Goal: Transaction & Acquisition: Purchase product/service

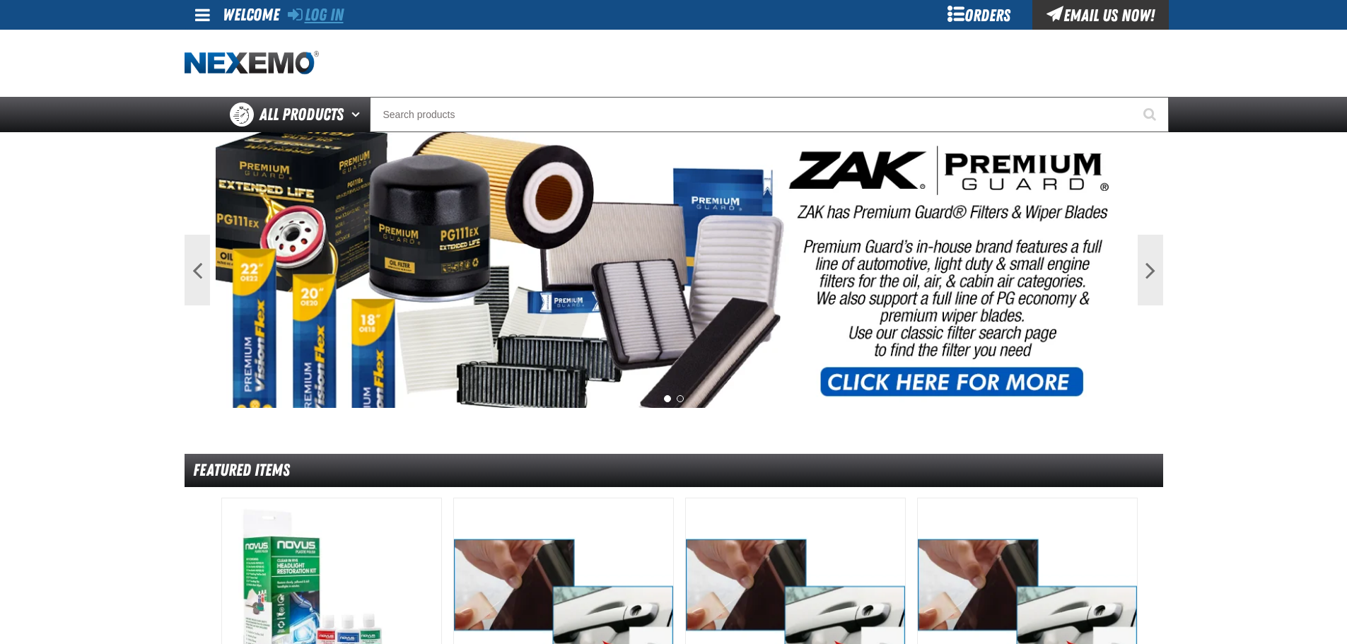
click at [327, 18] on link "Log In" at bounding box center [316, 15] width 56 height 20
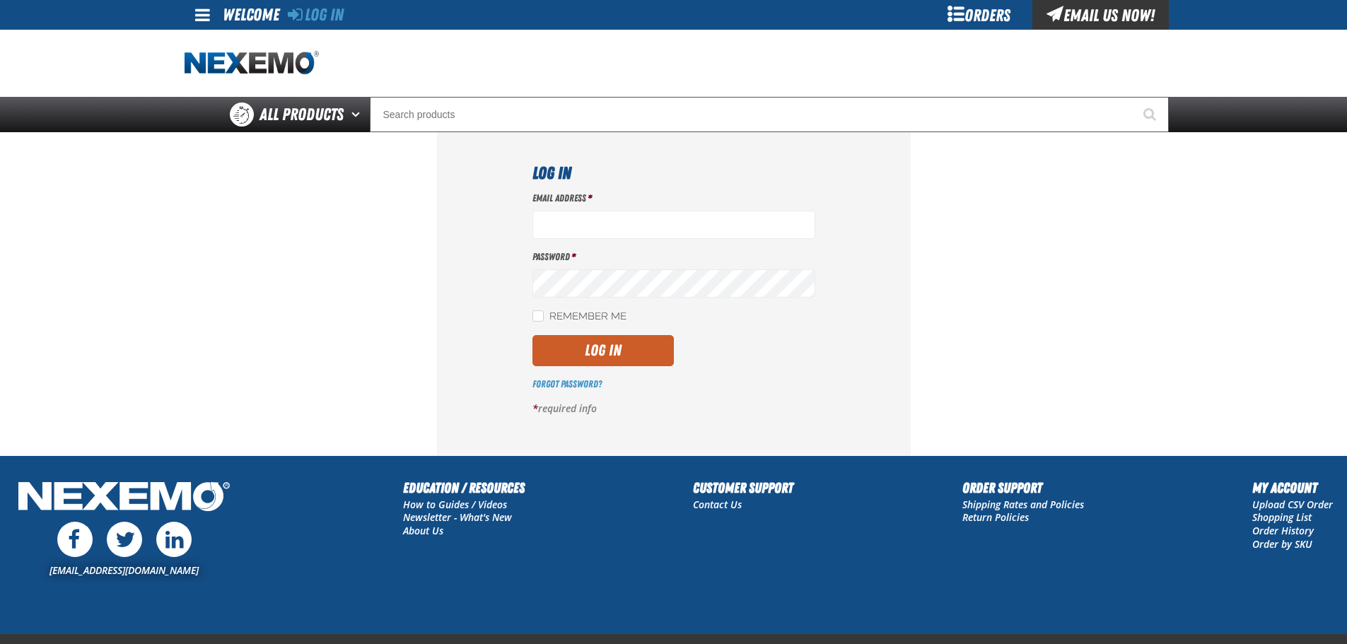
type input "[EMAIL_ADDRESS][DOMAIN_NAME]"
drag, startPoint x: 614, startPoint y: 347, endPoint x: 646, endPoint y: 348, distance: 32.5
click at [613, 347] on button "Log In" at bounding box center [603, 350] width 141 height 31
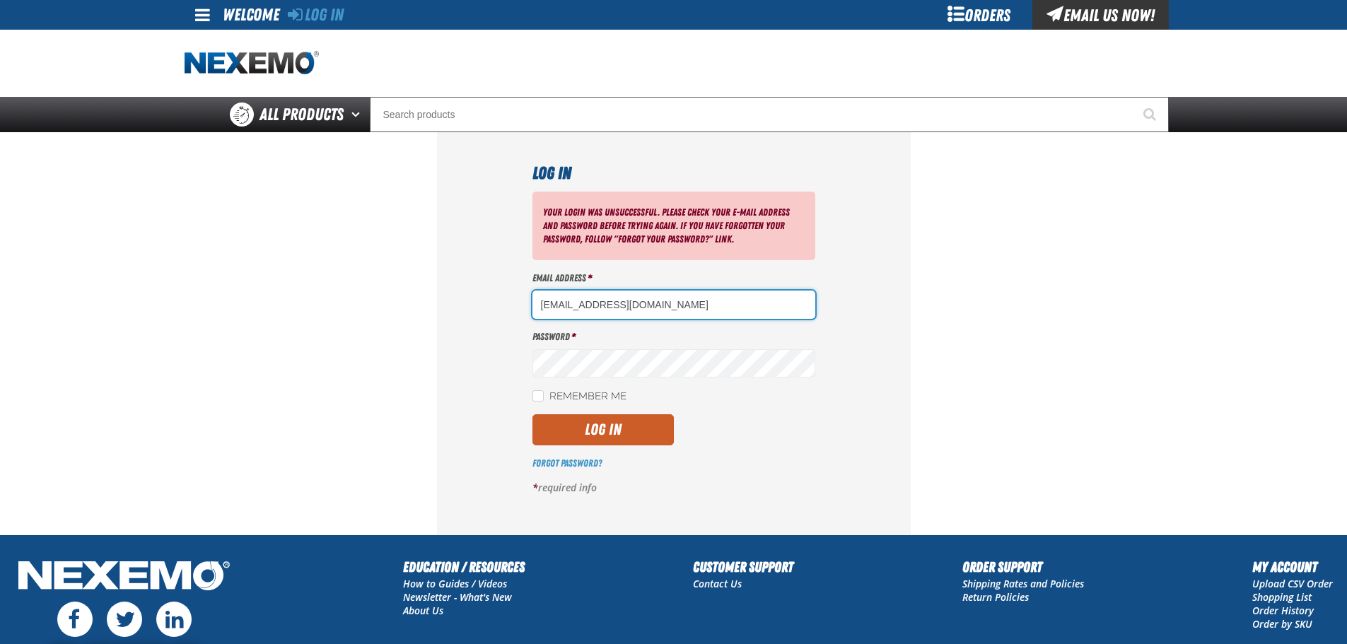
click at [533, 291] on div at bounding box center [533, 291] width 0 height 0
click at [866, 325] on div "Log In Your login was unsuccessful. Please check your e-mail address and passwo…" at bounding box center [674, 333] width 474 height 402
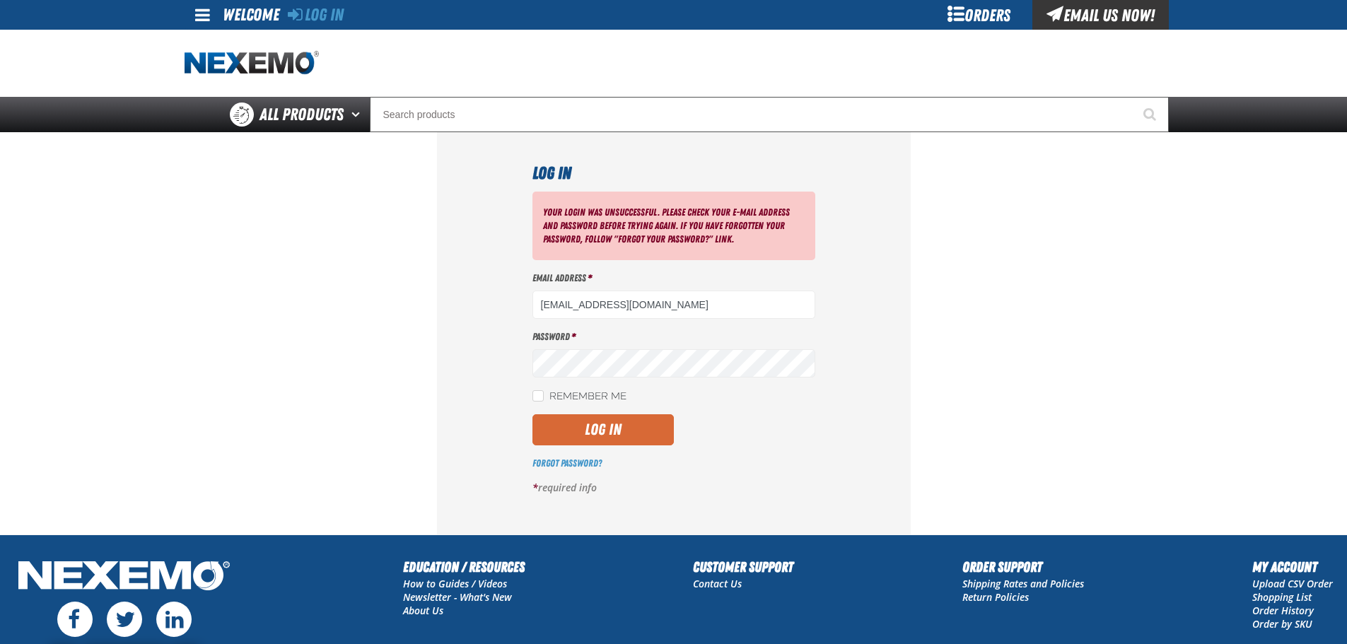
click at [630, 433] on button "Log In" at bounding box center [603, 429] width 141 height 31
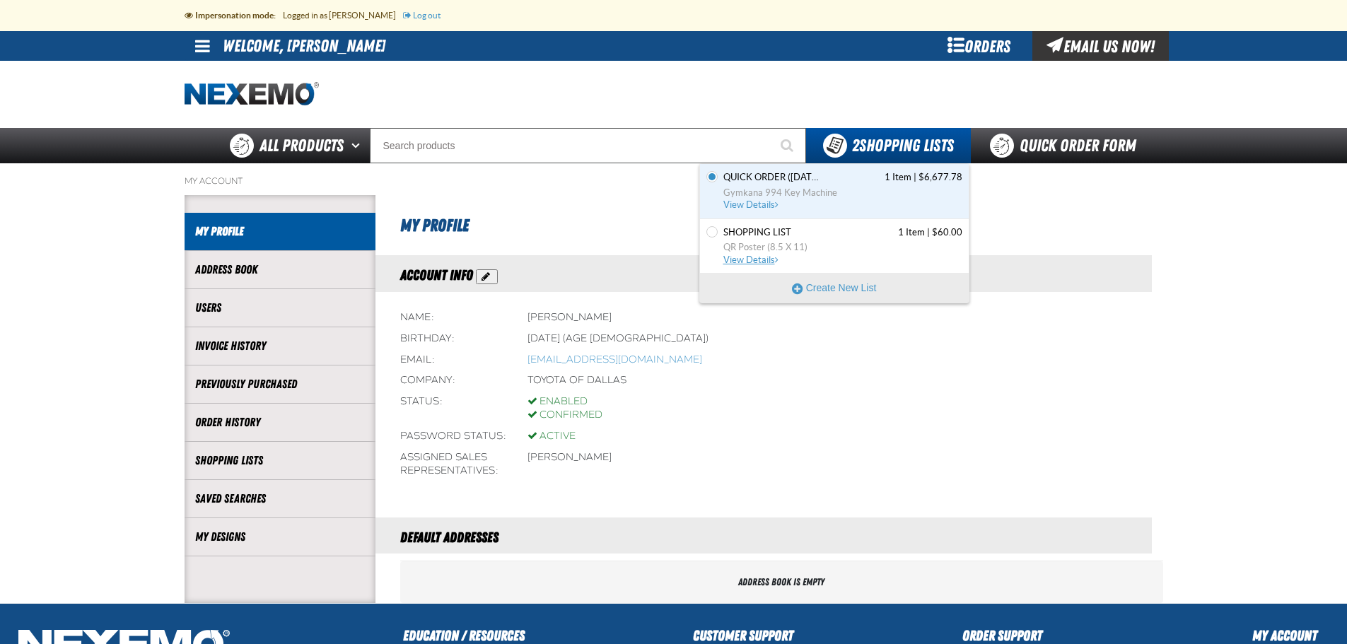
click at [824, 243] on span "QR Poster (8.5 X 11)" at bounding box center [843, 247] width 239 height 13
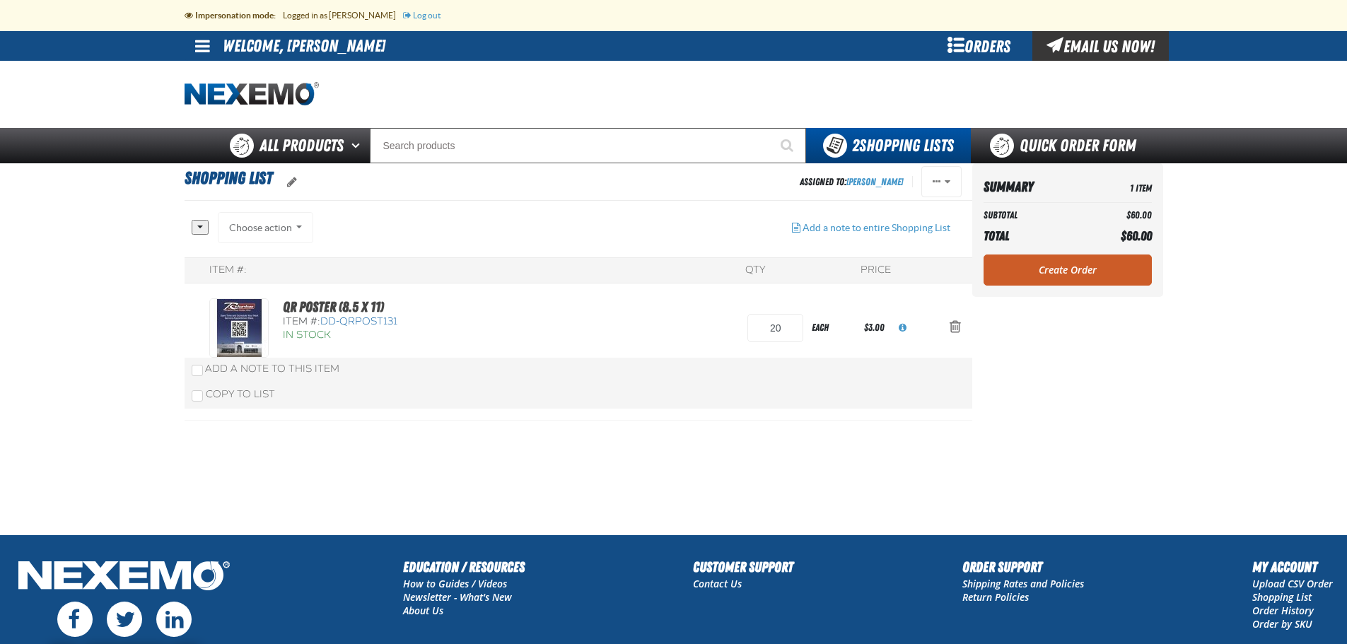
click at [1171, 328] on main "Shopping List Assigned To: Michael Paul Reassign Duplicate Set as Default Delete" at bounding box center [673, 348] width 1347 height 371
click at [1068, 268] on link "Create Order" at bounding box center [1068, 270] width 168 height 31
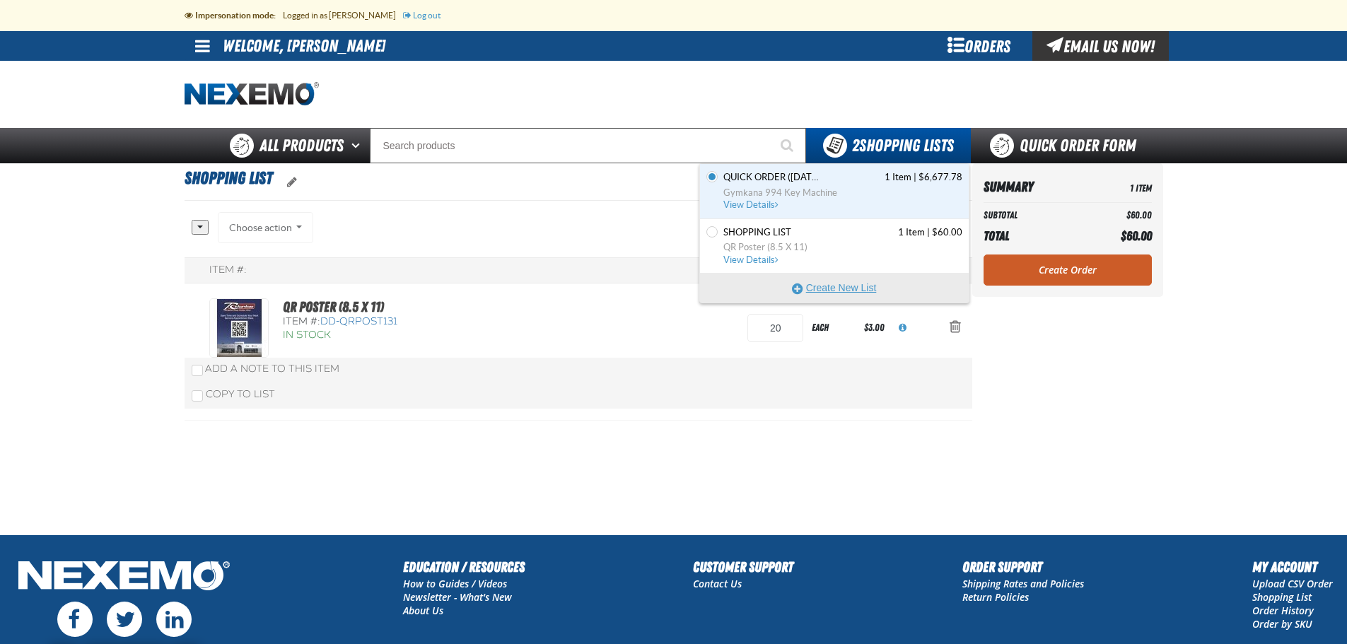
click at [844, 289] on button "Create New List" at bounding box center [834, 288] width 269 height 28
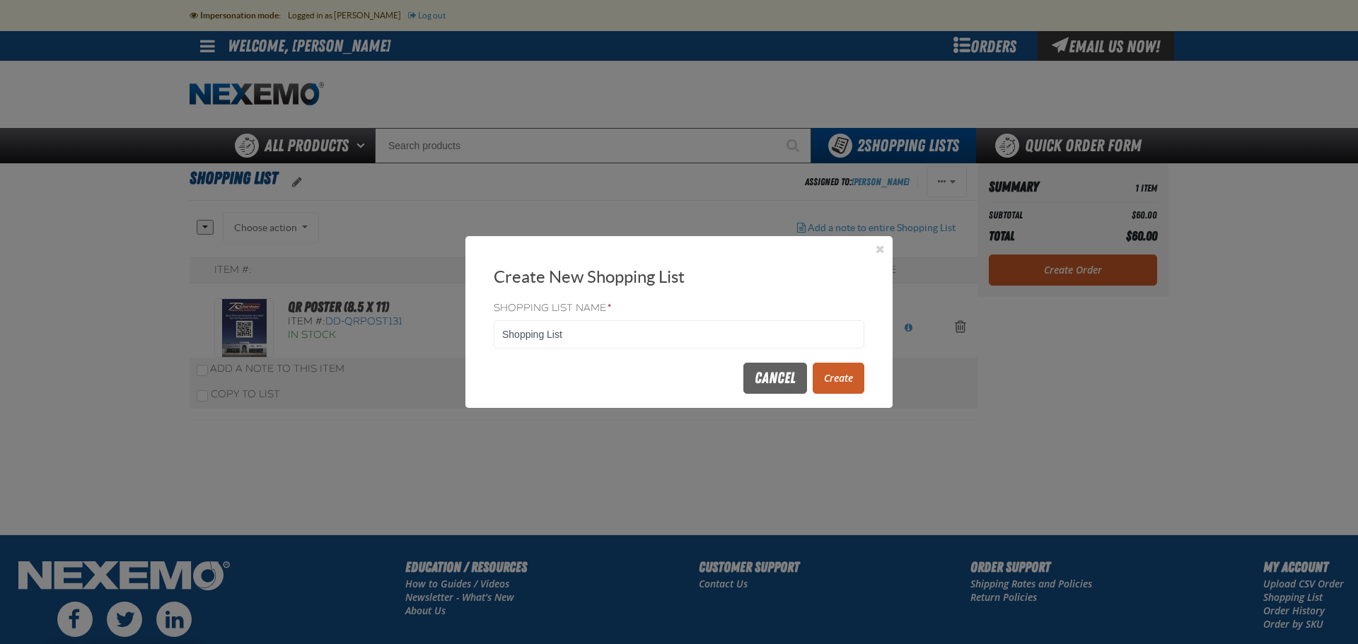
drag, startPoint x: 620, startPoint y: 333, endPoint x: 399, endPoint y: 333, distance: 221.4
click at [399, 333] on body "Skip to Main Content Staging Site 5.1 Upgrade Site Impersonation mode: Logged i…" at bounding box center [679, 403] width 1358 height 806
type input "Delete Test"
click at [841, 376] on button "Create" at bounding box center [839, 378] width 52 height 31
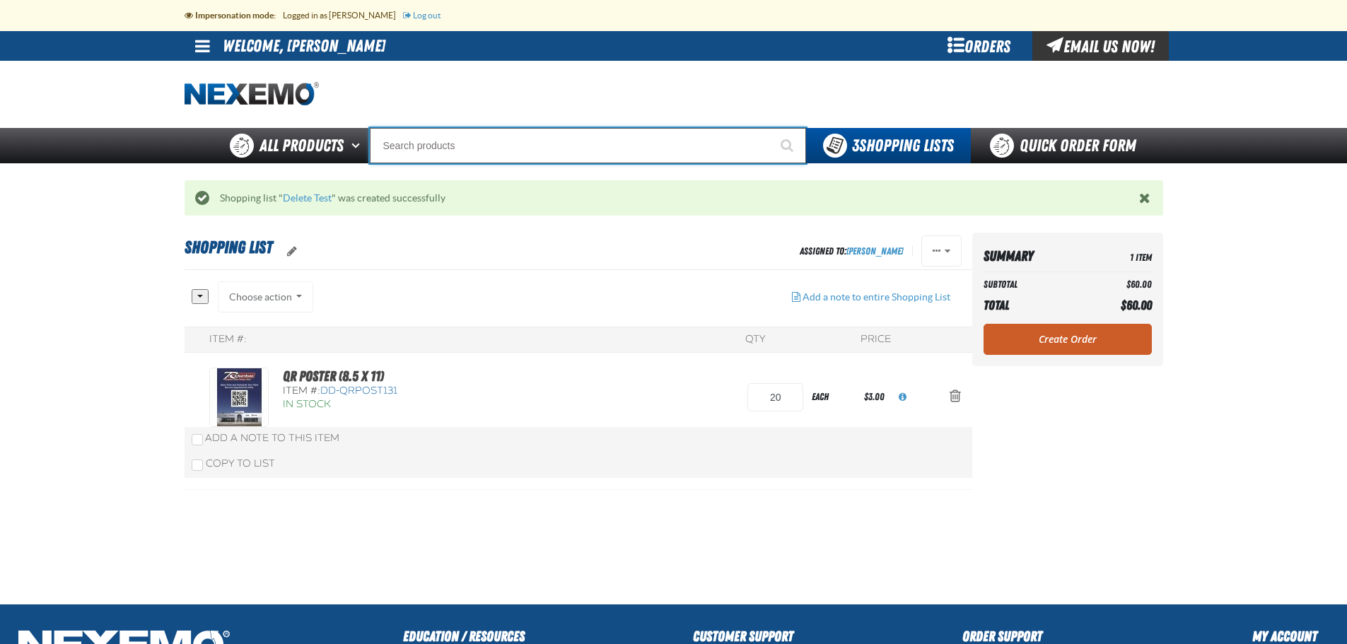
click at [417, 144] on input "Search" at bounding box center [588, 145] width 436 height 35
type input "c"
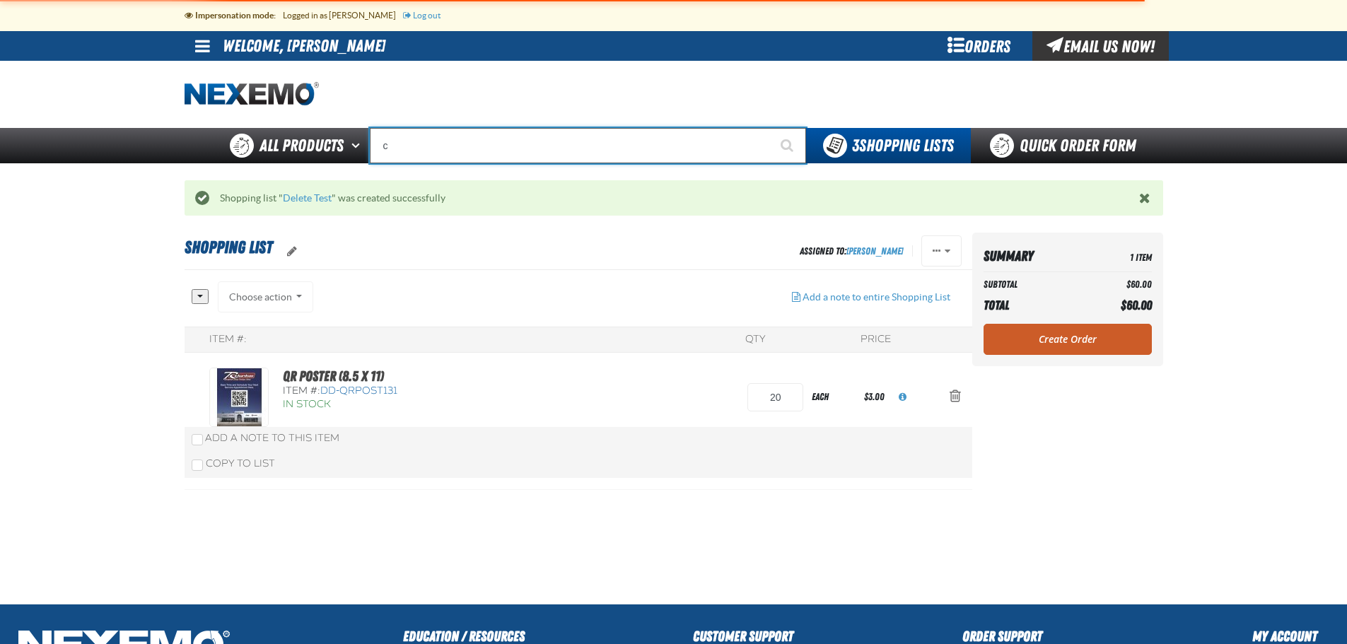
type input "c Alkaline Battery 1.5 Volt (12 per pack)"
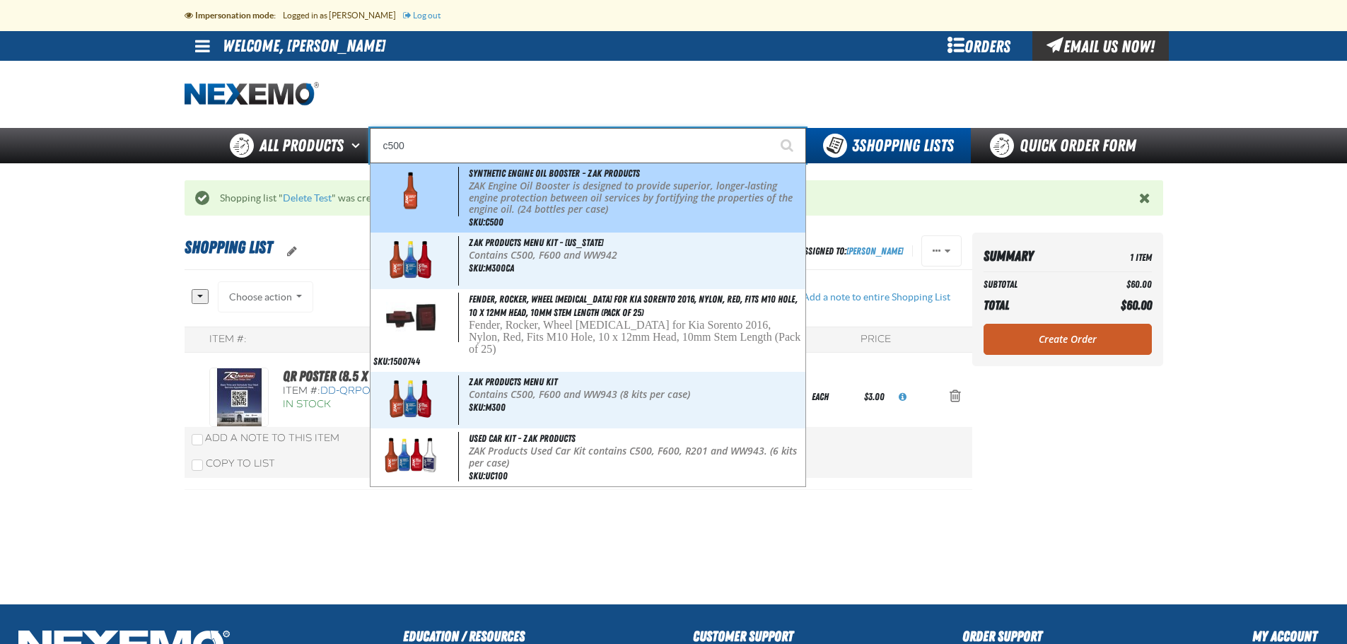
click at [516, 199] on p "ZAK Engine Oil Booster is designed to provide superior, longer-lasting engine p…" at bounding box center [636, 197] width 334 height 35
type input "Synthetic Engine Oil Booster - ZAK Products"
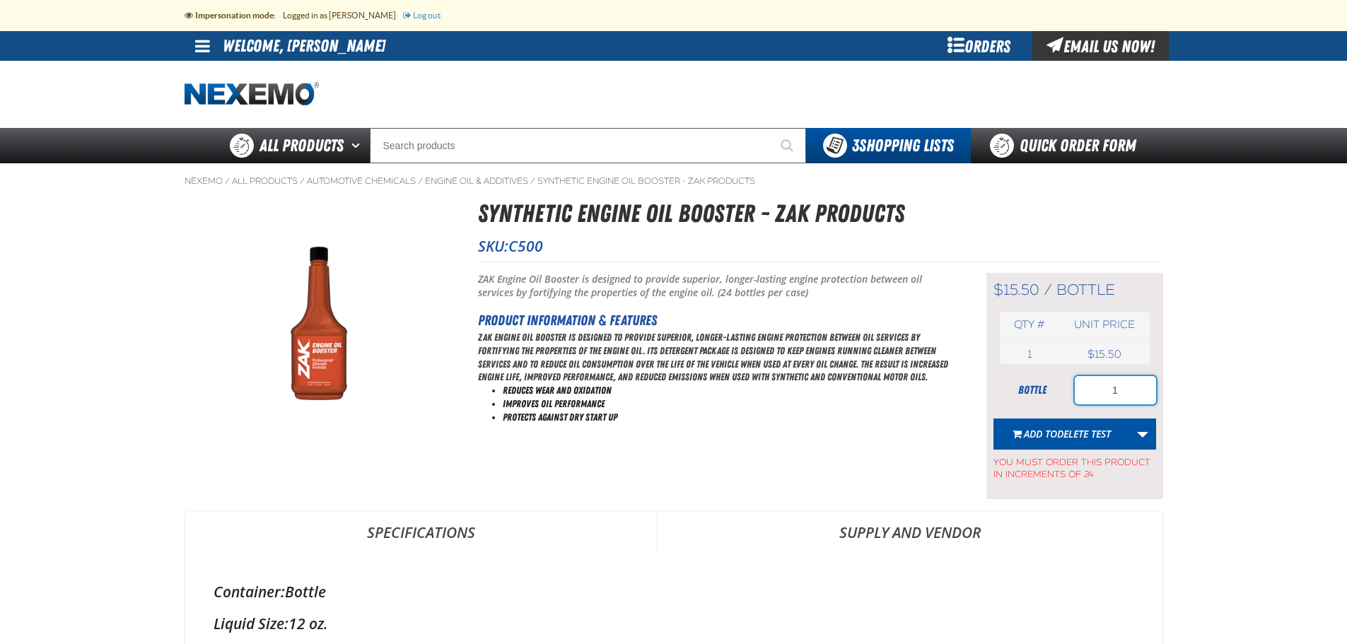
click at [1134, 390] on input "1" at bounding box center [1115, 390] width 81 height 28
click at [1074, 434] on span "Delete Test" at bounding box center [1084, 433] width 54 height 13
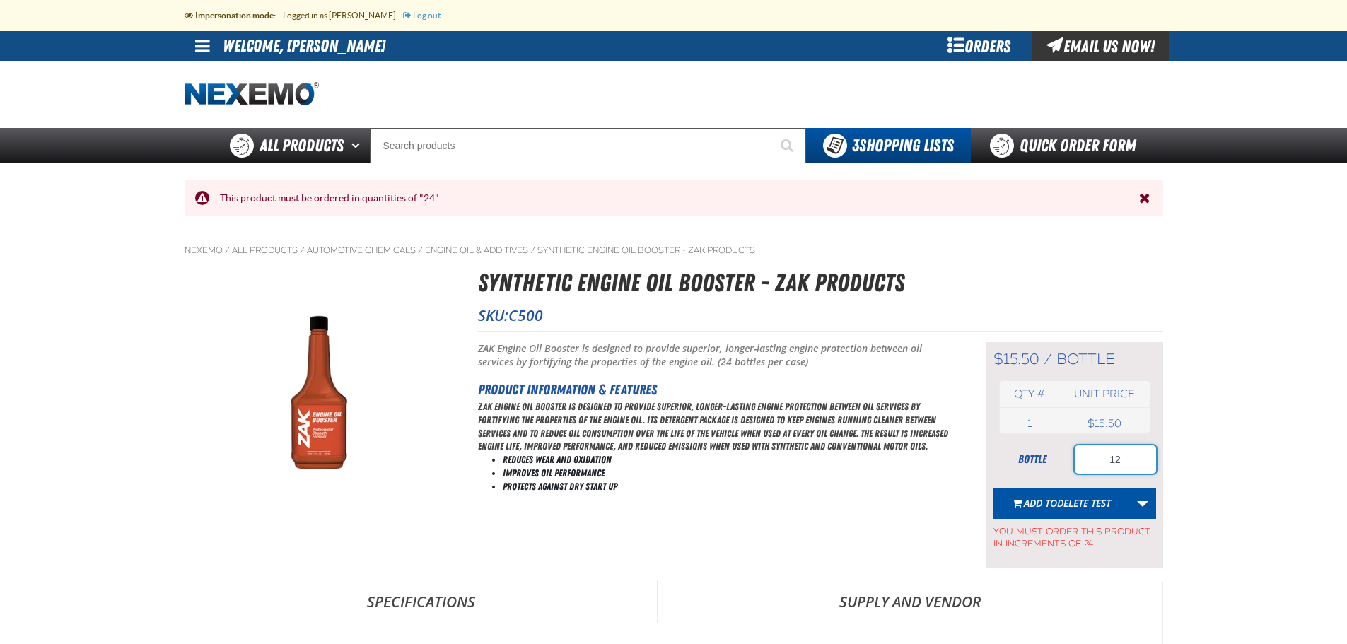
click at [1132, 462] on input "12" at bounding box center [1115, 460] width 81 height 28
drag, startPoint x: 1125, startPoint y: 458, endPoint x: 1097, endPoint y: 460, distance: 27.7
click at [1097, 460] on input "12" at bounding box center [1115, 460] width 81 height 28
type input "24"
click at [1081, 499] on span "Delete Test" at bounding box center [1084, 502] width 54 height 13
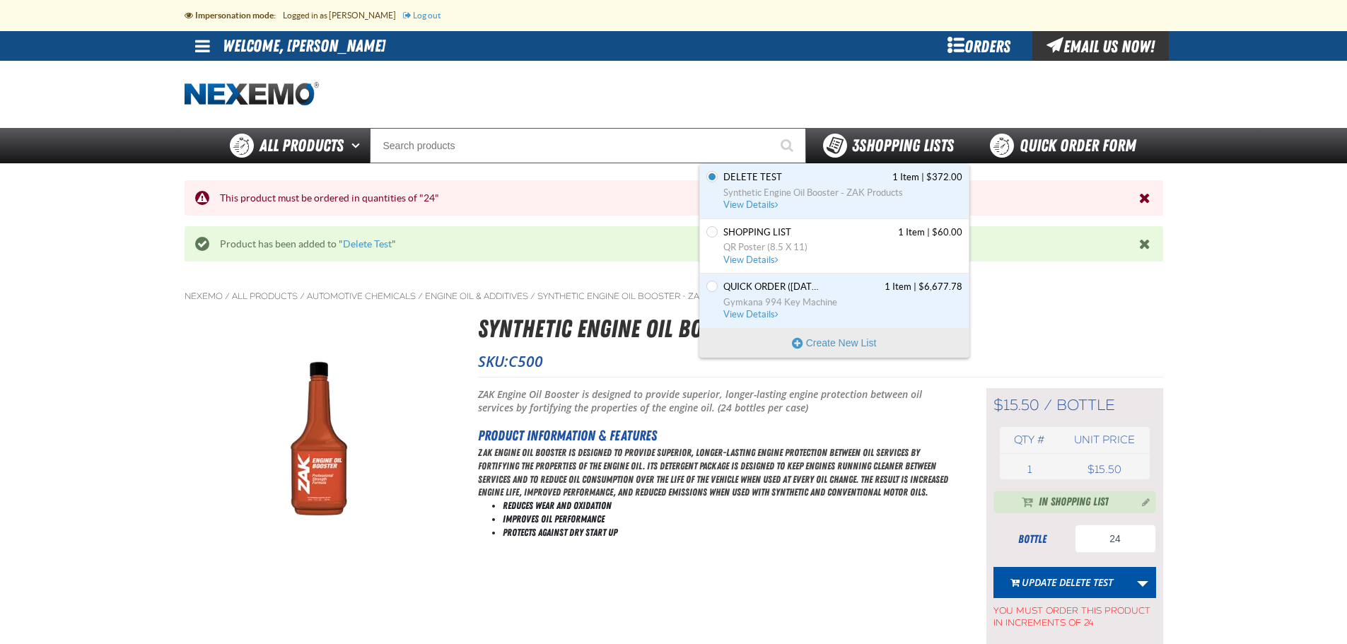
click at [859, 146] on span "3 Shopping Lists" at bounding box center [903, 146] width 102 height 20
click at [770, 187] on span "Synthetic Engine Oil Booster - ZAK Products" at bounding box center [843, 193] width 239 height 13
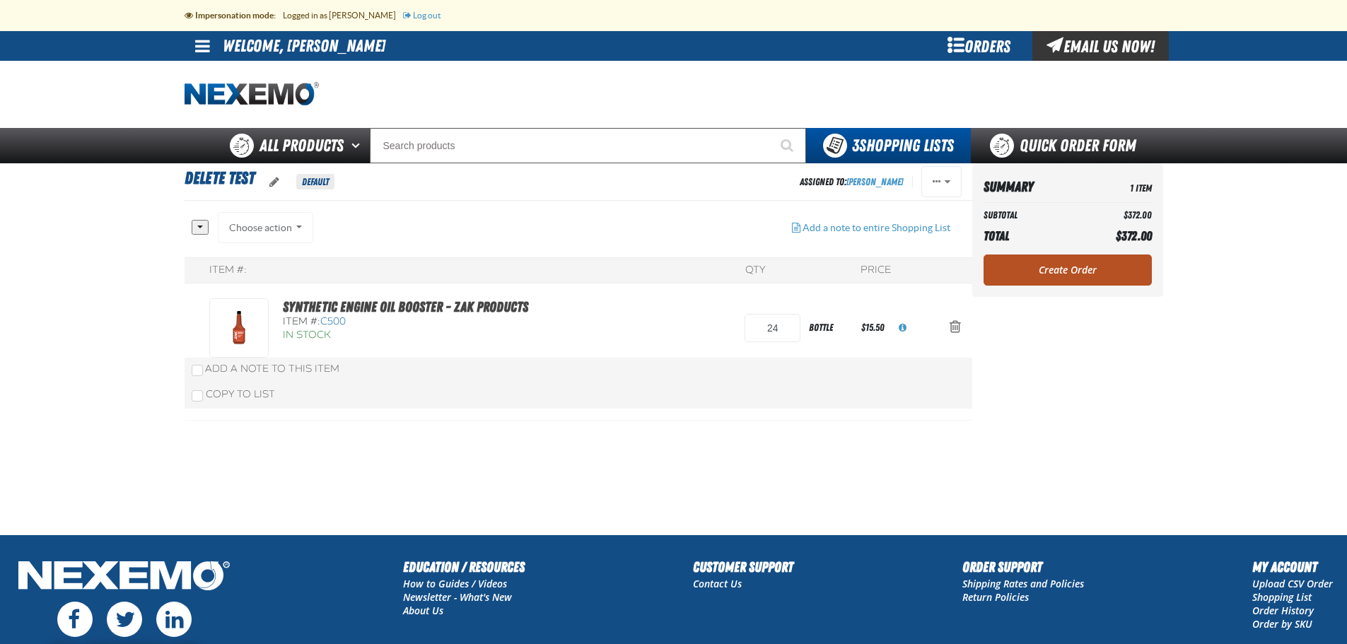
click at [1084, 268] on link "Create Order" at bounding box center [1068, 270] width 168 height 31
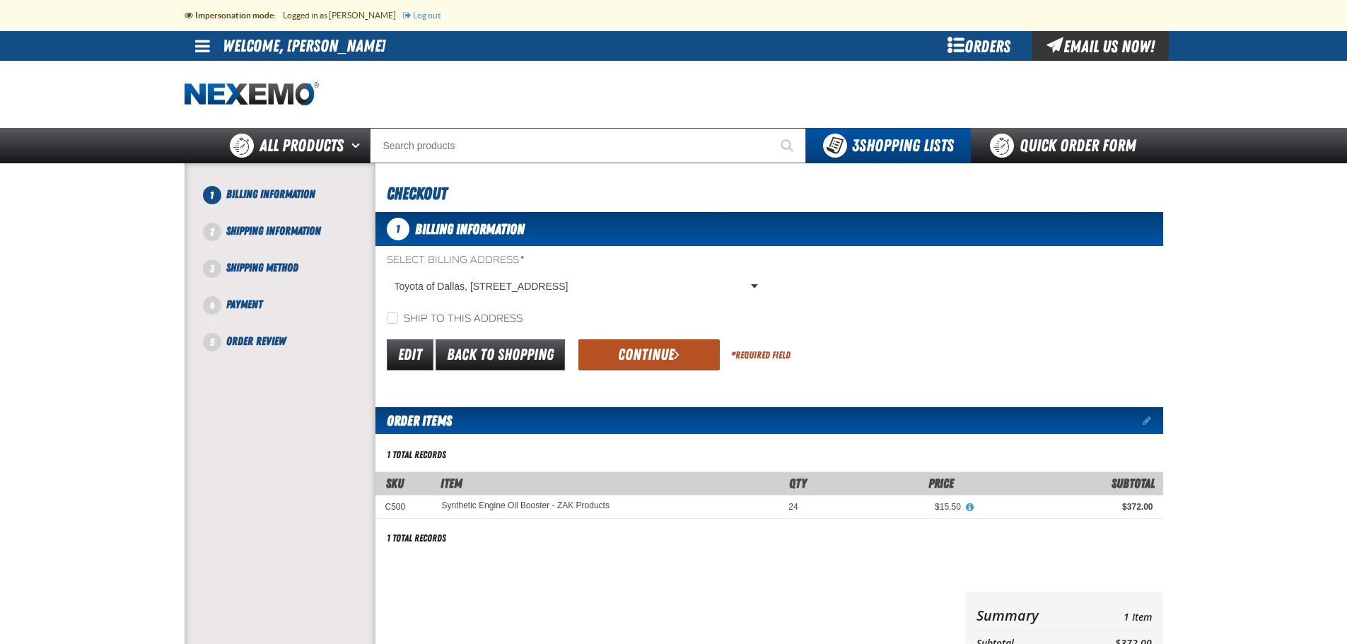
click at [668, 357] on button "Continue" at bounding box center [649, 354] width 141 height 31
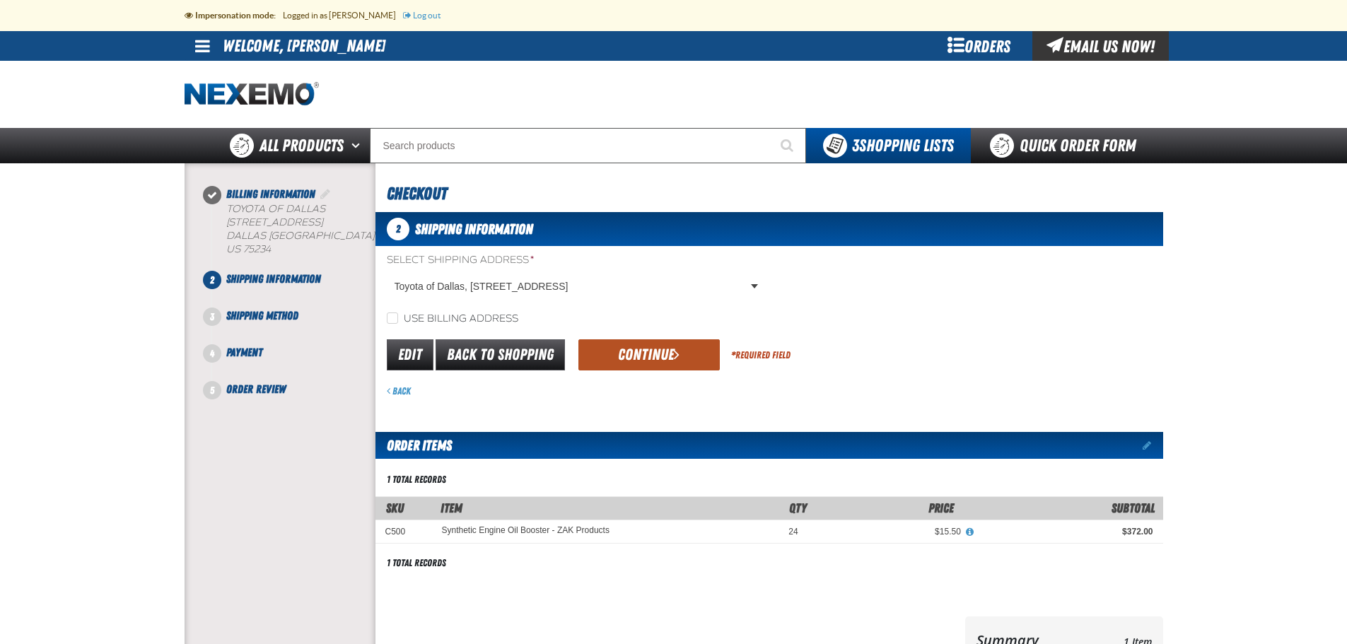
click at [632, 358] on button "Continue" at bounding box center [649, 354] width 141 height 31
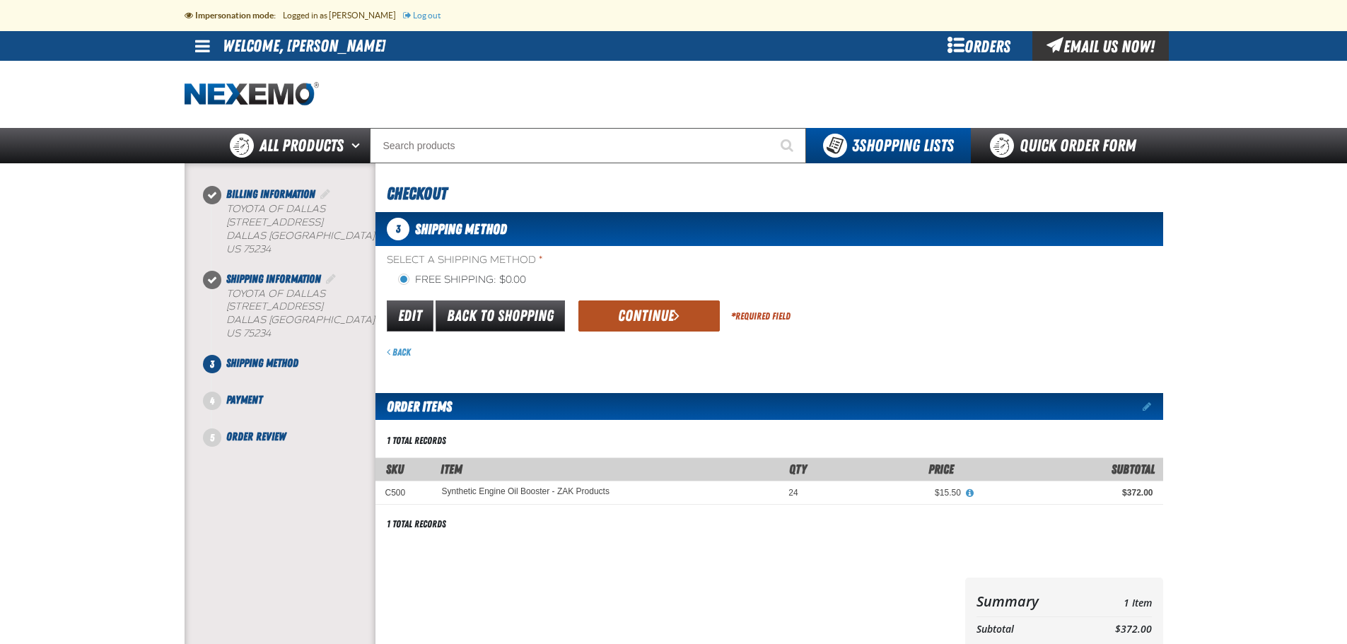
click at [644, 309] on button "Continue" at bounding box center [649, 316] width 141 height 31
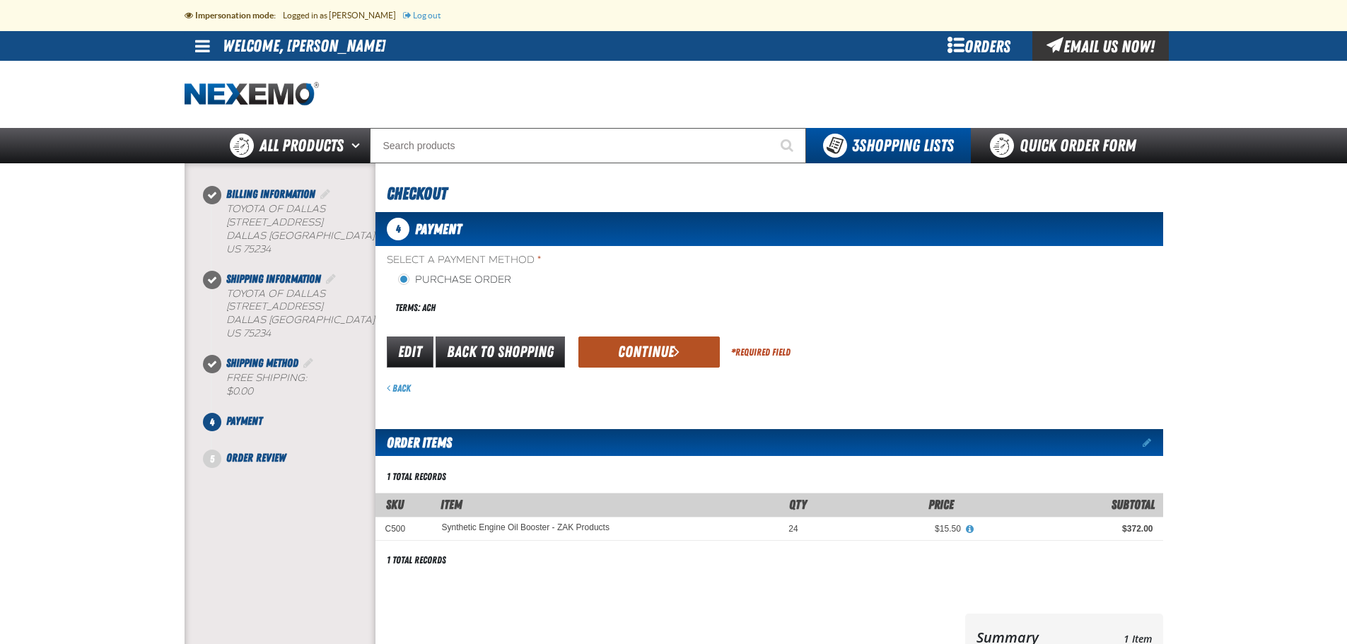
click at [637, 351] on button "Continue" at bounding box center [649, 352] width 141 height 31
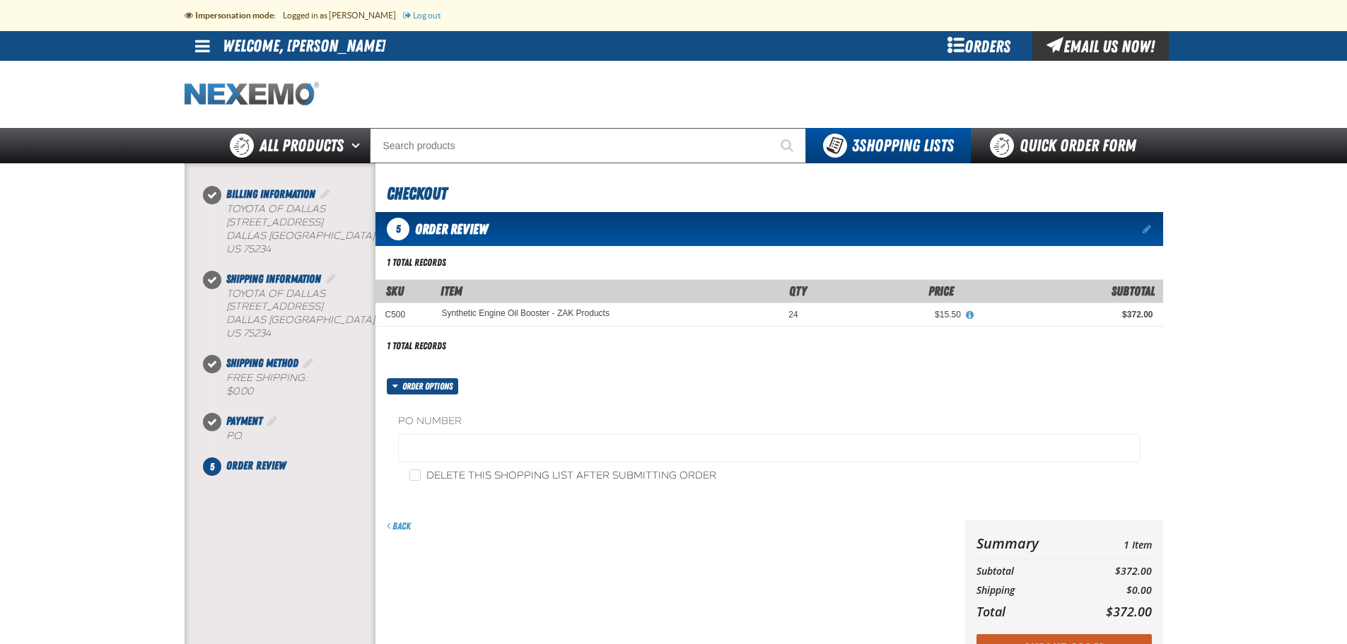
click at [226, 98] on img "Home" at bounding box center [252, 94] width 134 height 25
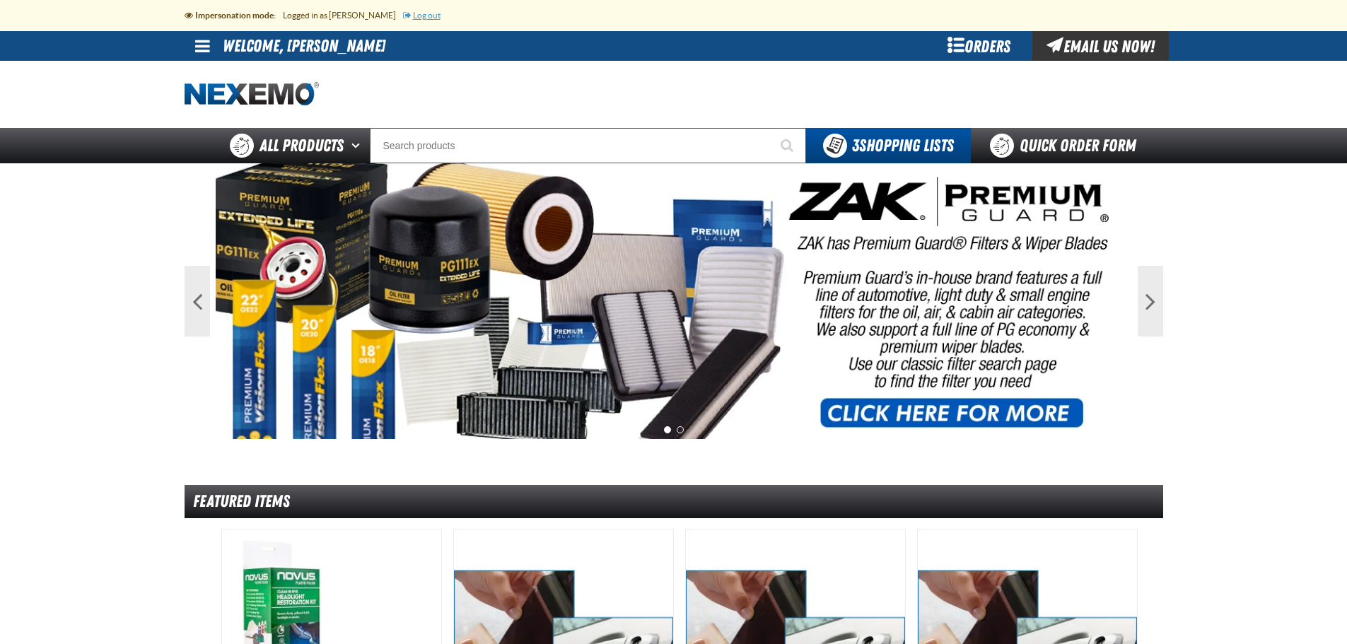
click at [410, 15] on link "Log out" at bounding box center [421, 15] width 37 height 9
